Goal: Task Accomplishment & Management: Manage account settings

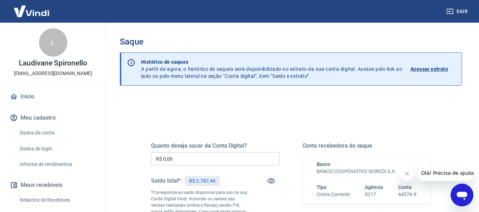
click at [222, 166] on div "Quanto deseja sacar da Conta Digital? R$ 0,00 ​ Saldo total*: R$ 2.787,46 *Corr…" at bounding box center [215, 192] width 129 height 101
click at [222, 163] on input "R$ 0,00" at bounding box center [215, 158] width 129 height 13
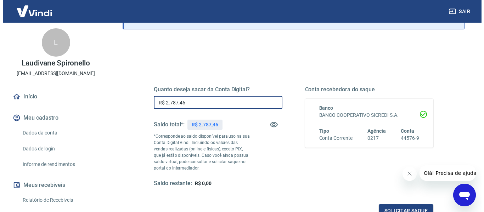
scroll to position [71, 0]
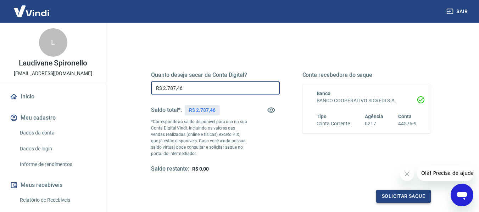
type input "R$ 2.787,46"
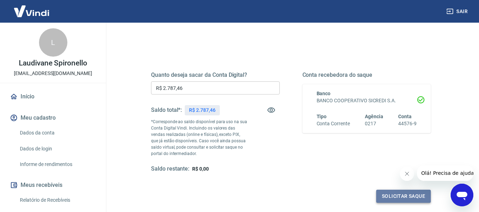
click at [407, 197] on button "Solicitar saque" at bounding box center [403, 196] width 55 height 13
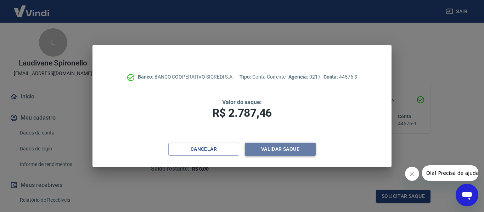
click at [281, 149] on button "Validar saque" at bounding box center [280, 149] width 71 height 13
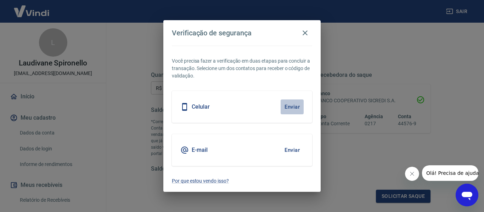
click at [294, 107] on button "Enviar" at bounding box center [292, 107] width 23 height 15
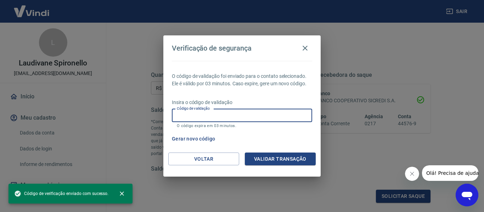
click at [210, 122] on input "Código de validação" at bounding box center [242, 115] width 140 height 13
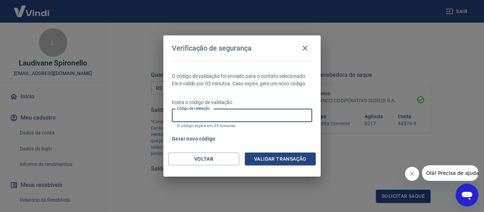
click at [215, 117] on input "Código de validação" at bounding box center [242, 115] width 140 height 13
type input "981445"
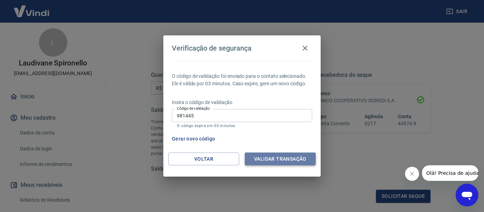
click at [310, 157] on button "Validar transação" at bounding box center [280, 159] width 71 height 13
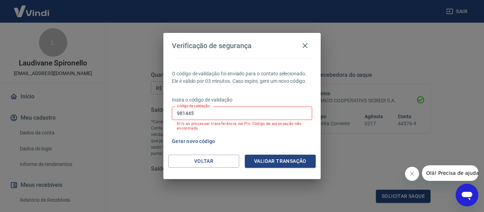
click at [411, 175] on icon "Fechar mensagem da empresa" at bounding box center [412, 174] width 6 height 6
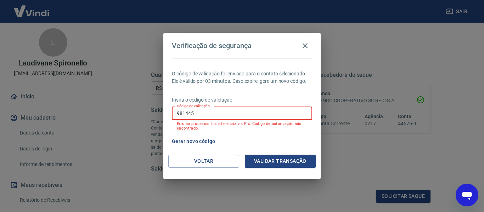
drag, startPoint x: 216, startPoint y: 117, endPoint x: 0, endPoint y: 105, distance: 216.8
click at [0, 105] on div "Verificação de segurança O código de validação foi enviado para o contato selec…" at bounding box center [242, 106] width 484 height 212
drag, startPoint x: 221, startPoint y: 115, endPoint x: 216, endPoint y: 119, distance: 6.3
click at [221, 115] on input "Código de validação" at bounding box center [242, 113] width 140 height 13
click at [280, 135] on div "Gerar novo código" at bounding box center [240, 141] width 143 height 13
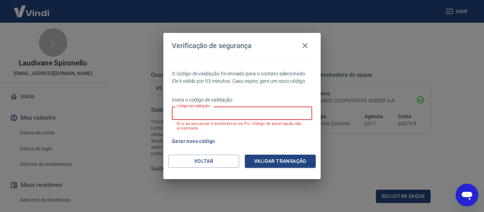
click at [279, 113] on input "Código de validação" at bounding box center [242, 113] width 140 height 13
type input "575799"
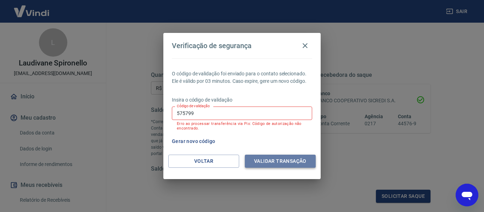
click at [299, 163] on button "Validar transação" at bounding box center [280, 161] width 71 height 13
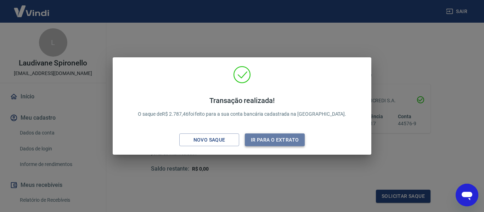
click at [292, 140] on button "Ir para o extrato" at bounding box center [275, 140] width 60 height 13
